Goal: Task Accomplishment & Management: Complete application form

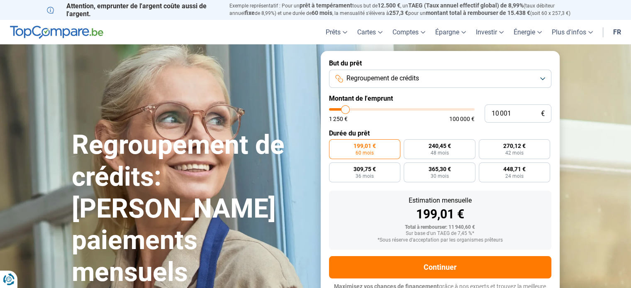
type input "10 500"
type input "10500"
click at [346, 111] on input "range" at bounding box center [402, 109] width 146 height 2
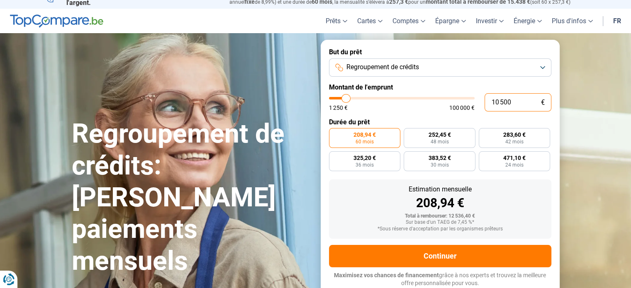
drag, startPoint x: 511, startPoint y: 101, endPoint x: 486, endPoint y: 101, distance: 24.9
click at [486, 101] on input "10 500" at bounding box center [518, 102] width 67 height 18
type input "1"
type input "1250"
type input "15"
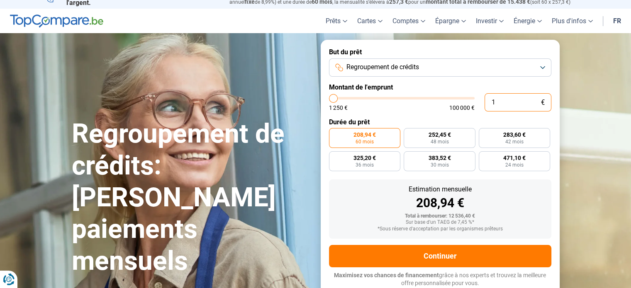
type input "1250"
type input "150"
type input "1250"
type input "1 500"
type input "1500"
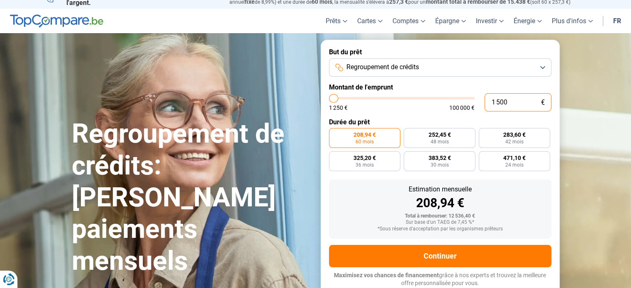
type input "15 000"
type input "15000"
click at [545, 68] on button "Regroupement de crédits" at bounding box center [440, 68] width 222 height 18
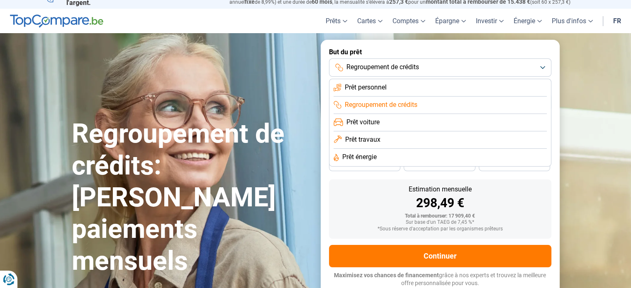
click at [385, 86] on span "Prêt personnel" at bounding box center [366, 87] width 42 height 9
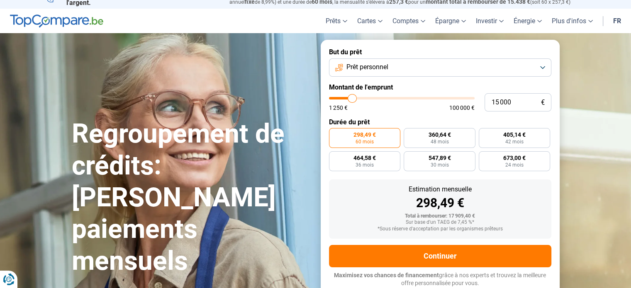
click at [543, 66] on button "Prêt personnel" at bounding box center [440, 68] width 222 height 18
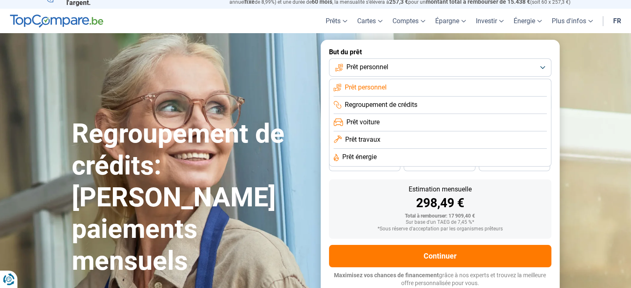
click at [379, 120] on span "Prêt voiture" at bounding box center [363, 122] width 33 height 9
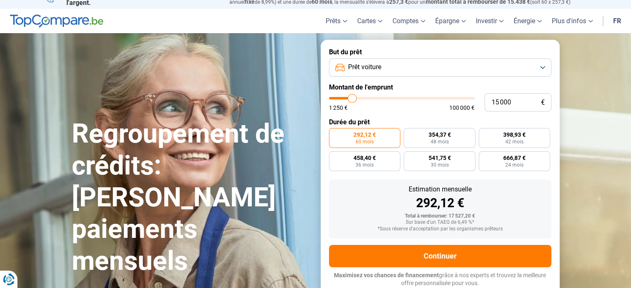
click at [541, 66] on button "Prêt voiture" at bounding box center [440, 68] width 222 height 18
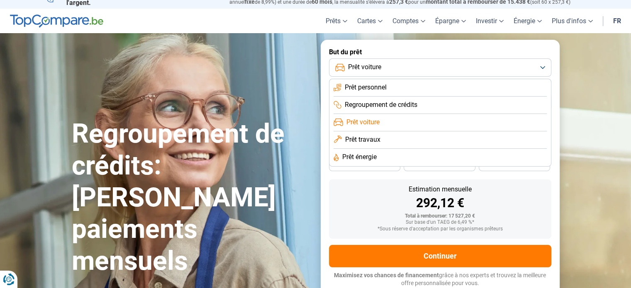
click at [365, 138] on span "Prêt travaux" at bounding box center [362, 139] width 35 height 9
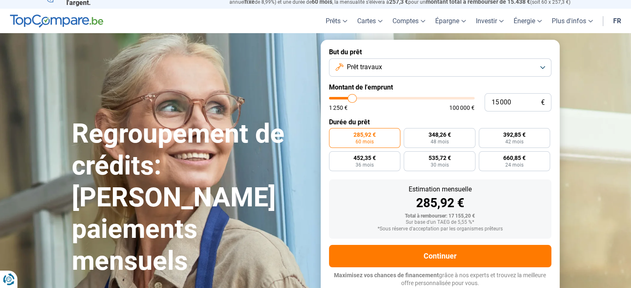
click at [543, 66] on button "Prêt travaux" at bounding box center [440, 68] width 222 height 18
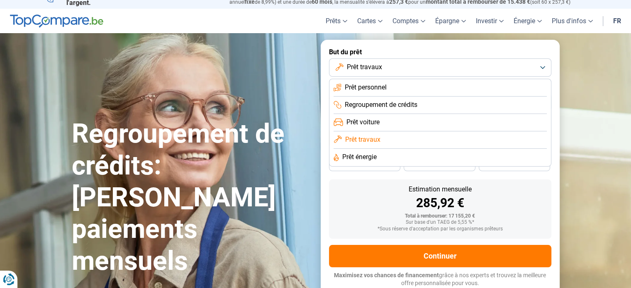
click at [368, 159] on span "Prêt énergie" at bounding box center [359, 157] width 34 height 9
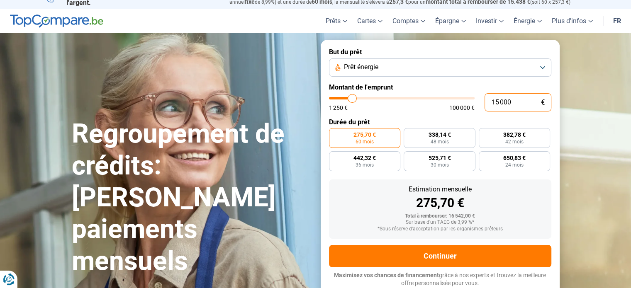
click at [508, 102] on input "15 000" at bounding box center [518, 102] width 67 height 18
type input "1 500"
type input "1500"
type input "15 001"
type input "15000"
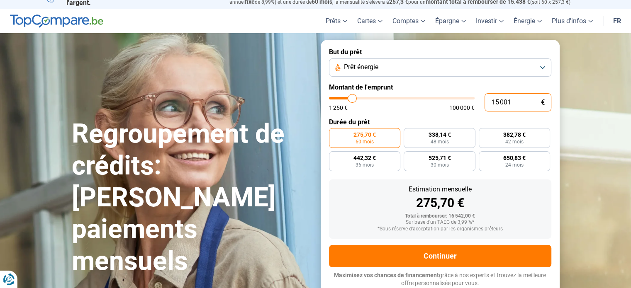
radio input "false"
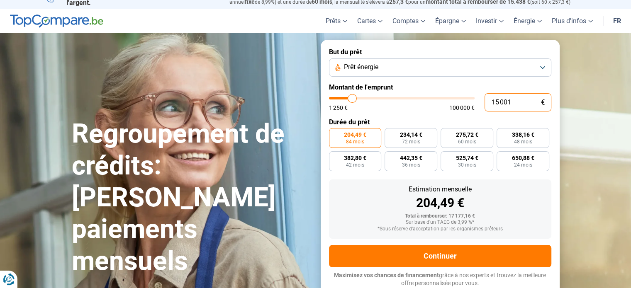
scroll to position [0, 0]
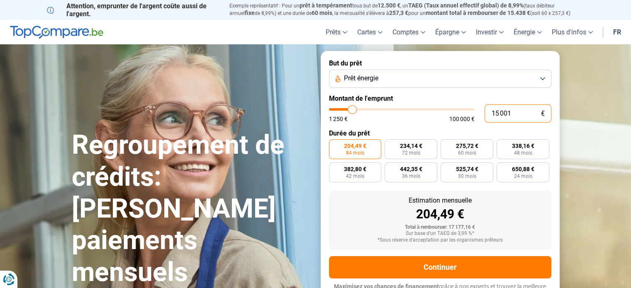
drag, startPoint x: 489, startPoint y: 111, endPoint x: 514, endPoint y: 111, distance: 24.9
click at [514, 111] on input "15 001" at bounding box center [518, 114] width 67 height 18
type input "3"
type input "1250"
type input "30"
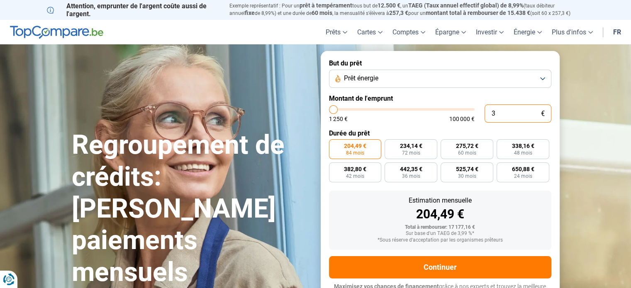
type input "1250"
type input "300"
type input "1250"
type input "3 000"
type input "3000"
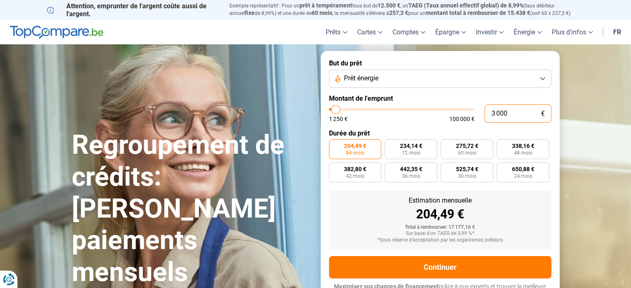
type input "30 001"
type input "30000"
radio input "false"
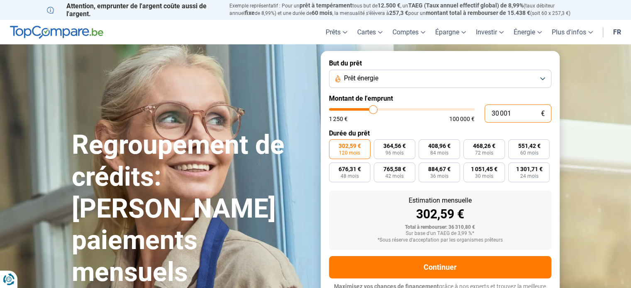
scroll to position [11, 0]
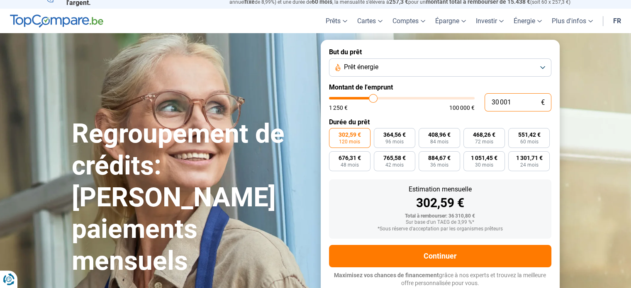
drag, startPoint x: 491, startPoint y: 102, endPoint x: 515, endPoint y: 103, distance: 23.2
click at [515, 103] on input "30 001" at bounding box center [518, 102] width 67 height 18
type input "1"
type input "1250"
type input "15"
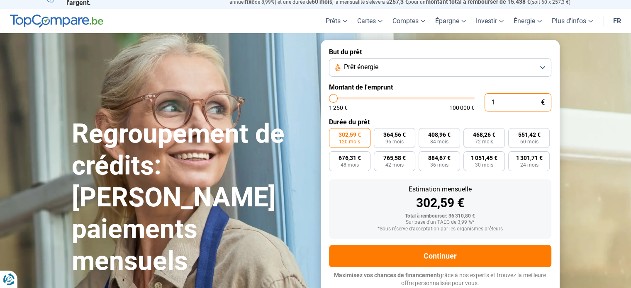
type input "1250"
type input "150"
type input "1250"
type input "1 500"
type input "1500"
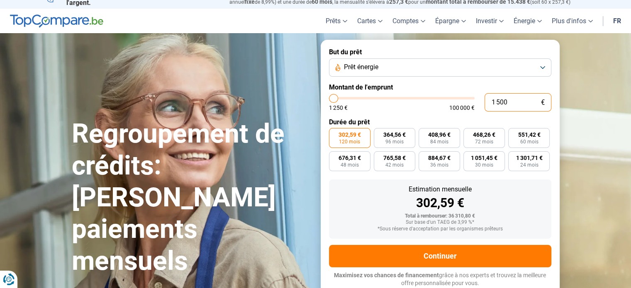
type input "15 000"
type input "15000"
radio input "true"
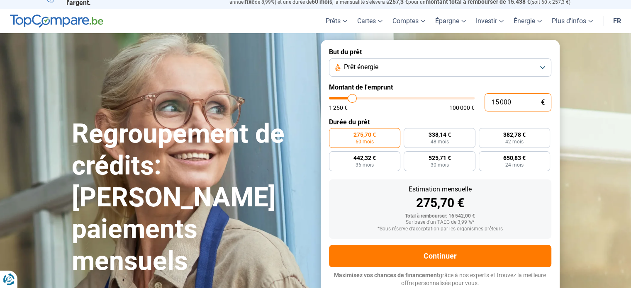
click at [508, 101] on input "15 000" at bounding box center [518, 102] width 67 height 18
type input "1 500"
type input "1500"
type input "15 001"
type input "15000"
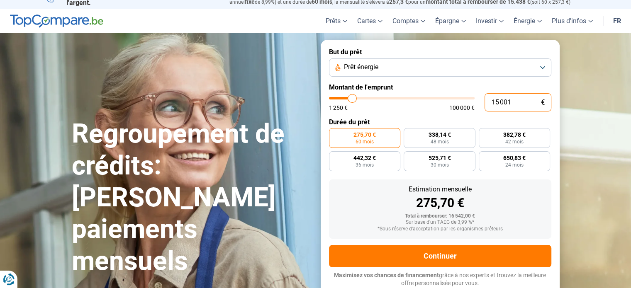
radio input "false"
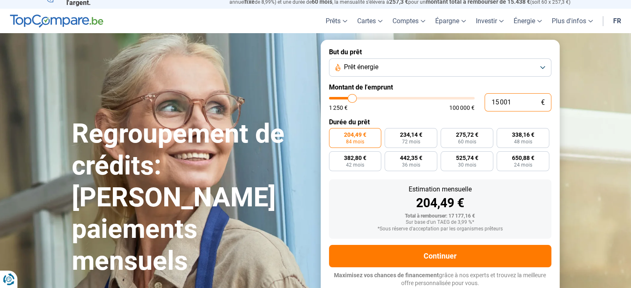
scroll to position [0, 0]
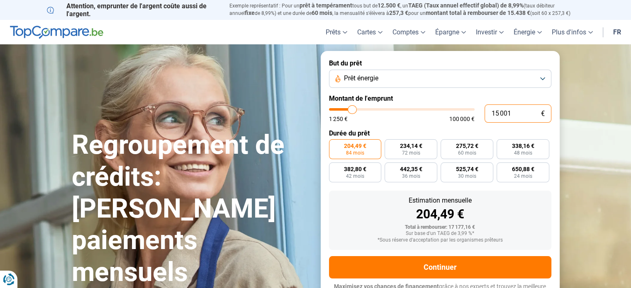
type input "15 001"
